Goal: Book appointment/travel/reservation

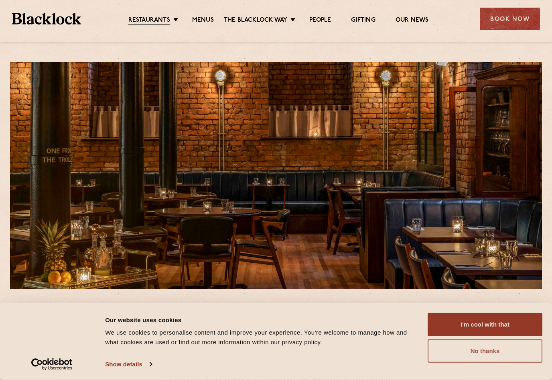
click at [507, 354] on button "No thanks" at bounding box center [485, 350] width 115 height 23
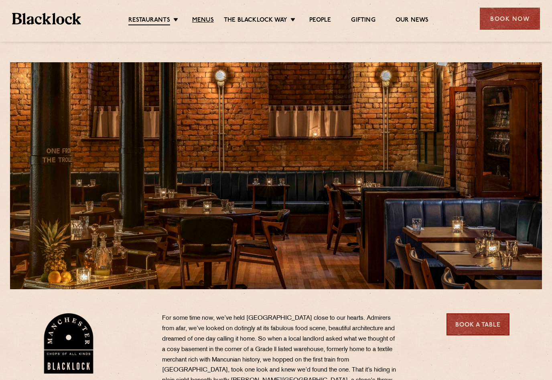
click at [212, 20] on link "Menus" at bounding box center [203, 20] width 22 height 8
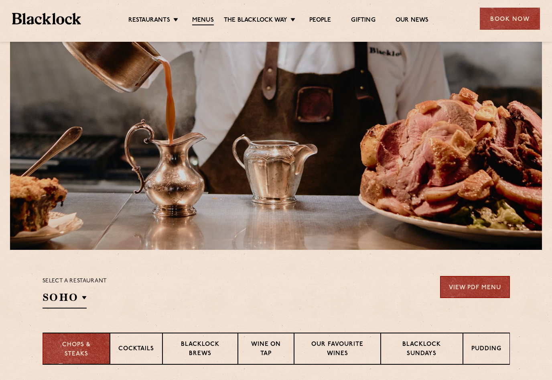
scroll to position [106, 0]
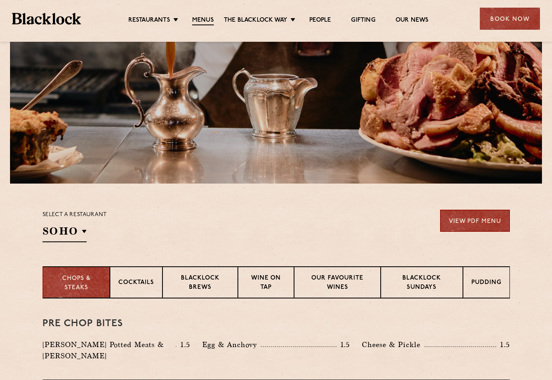
click at [202, 283] on p "Blacklock Brews" at bounding box center [200, 283] width 59 height 19
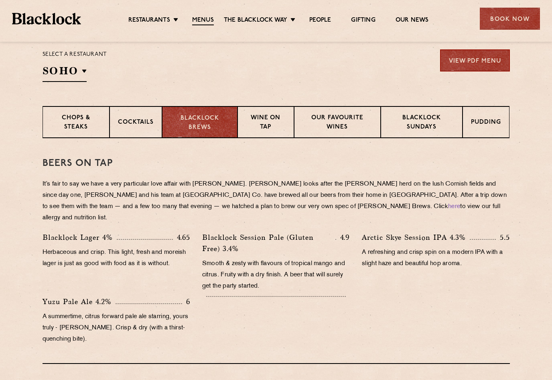
scroll to position [273, 0]
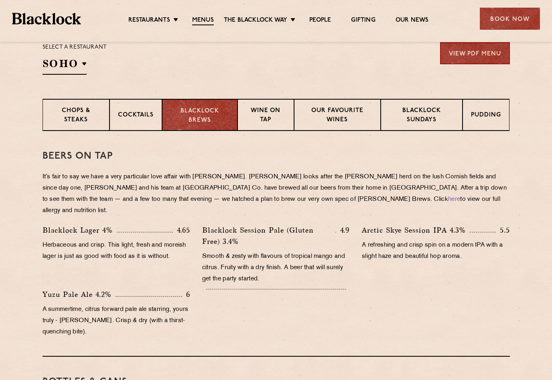
click at [126, 116] on p "Cocktails" at bounding box center [136, 116] width 36 height 10
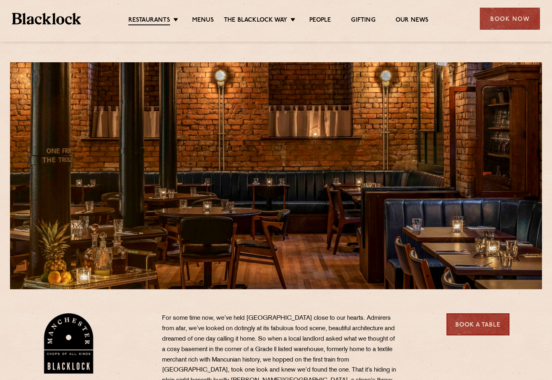
click at [514, 22] on div "Book Now" at bounding box center [510, 19] width 60 height 22
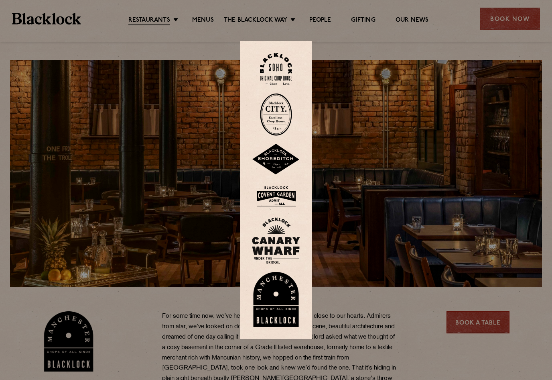
scroll to position [2, 0]
click at [273, 316] on img at bounding box center [276, 299] width 48 height 55
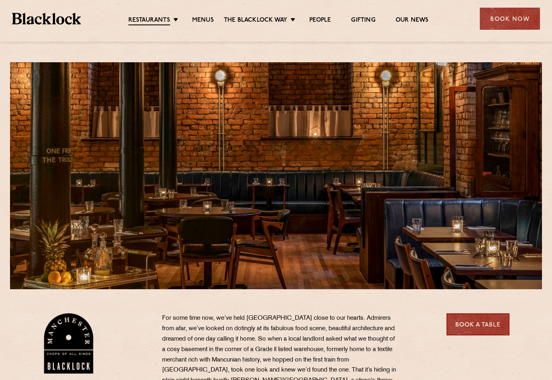
scroll to position [14, 0]
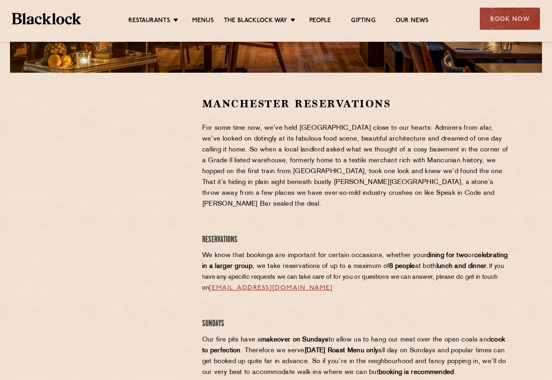
scroll to position [213, 0]
